Goal: Find specific page/section: Locate item on page

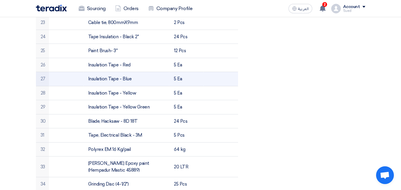
scroll to position [534, 0]
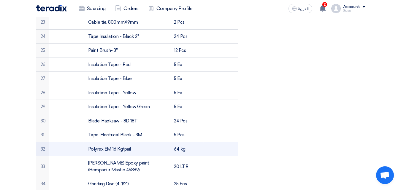
drag, startPoint x: 132, startPoint y: 142, endPoint x: 85, endPoint y: 145, distance: 46.6
click at [85, 145] on td "Polyrex EM 16 Kg/pail" at bounding box center [126, 149] width 86 height 14
copy td "Polyrex EM 16 Kg/pail"
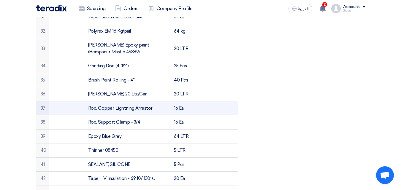
scroll to position [652, 0]
drag, startPoint x: 147, startPoint y: 100, endPoint x: 83, endPoint y: 100, distance: 64.0
click at [83, 101] on tr "37 Rod, Copper, Lightning Arrestor 16 Ea" at bounding box center [137, 108] width 202 height 14
copy tr "Rod, Copper, Lightning Arrestor"
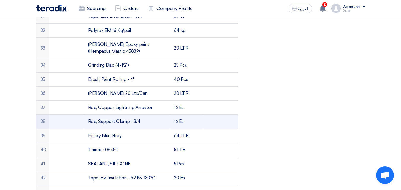
drag, startPoint x: 143, startPoint y: 114, endPoint x: 87, endPoint y: 113, distance: 56.3
click at [87, 115] on td "Rod, Support Clamp - 3/4" at bounding box center [126, 122] width 86 height 14
copy td "Rod, Support Clamp - 3/4"
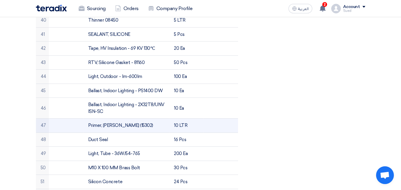
scroll to position [771, 0]
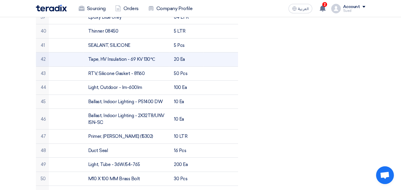
drag, startPoint x: 153, startPoint y: 52, endPoint x: 81, endPoint y: 51, distance: 72.3
click at [81, 52] on tr "42 Tape, HV Insulation - 69 KV 130℃ 20 Ea" at bounding box center [137, 59] width 202 height 14
copy tr "Tape, HV Insulation - 69 KV 130℃"
